Goal: Task Accomplishment & Management: Manage account settings

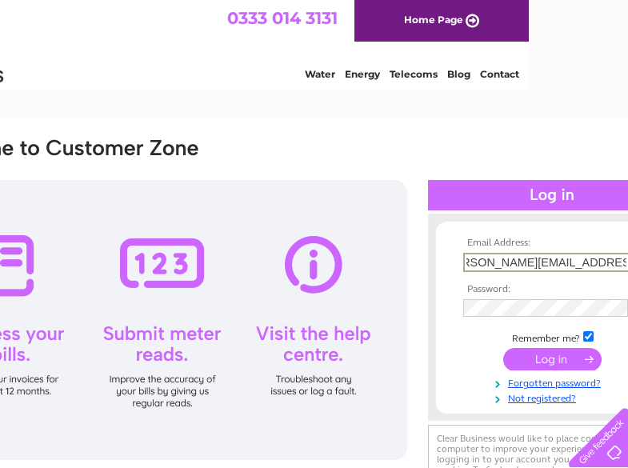
scroll to position [0, 32]
type input "[PERSON_NAME][EMAIL_ADDRESS][PERSON_NAME][DOMAIN_NAME]"
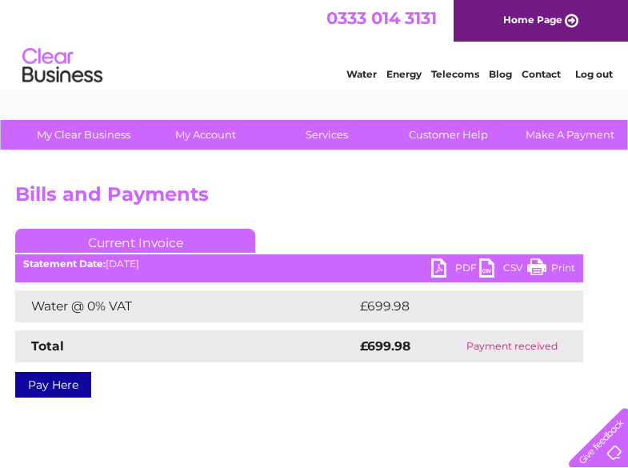
scroll to position [0, 164]
